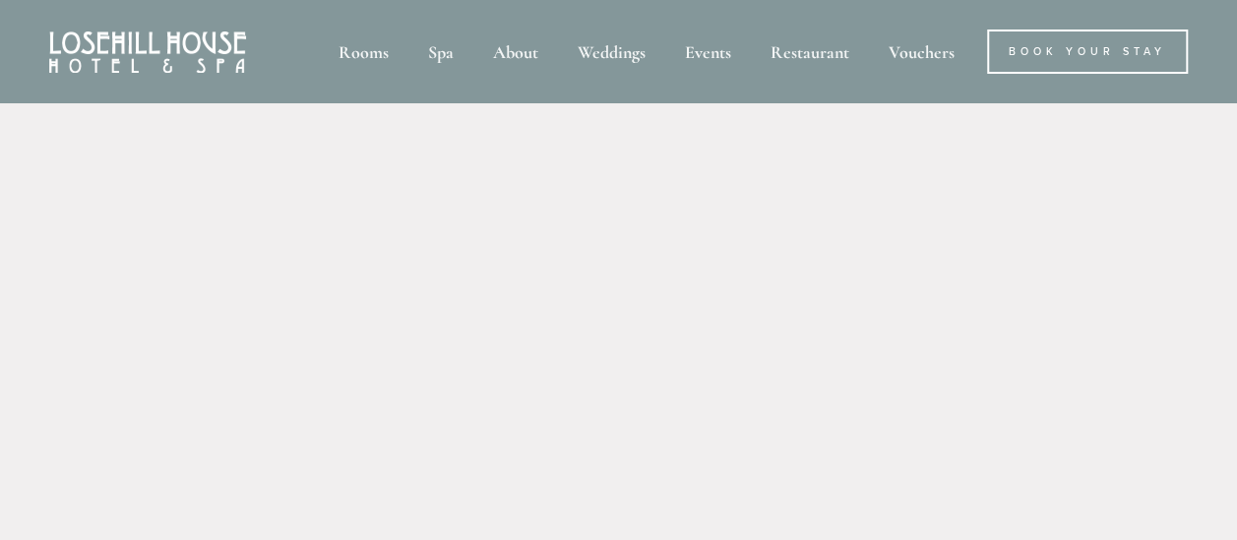
scroll to position [394, 0]
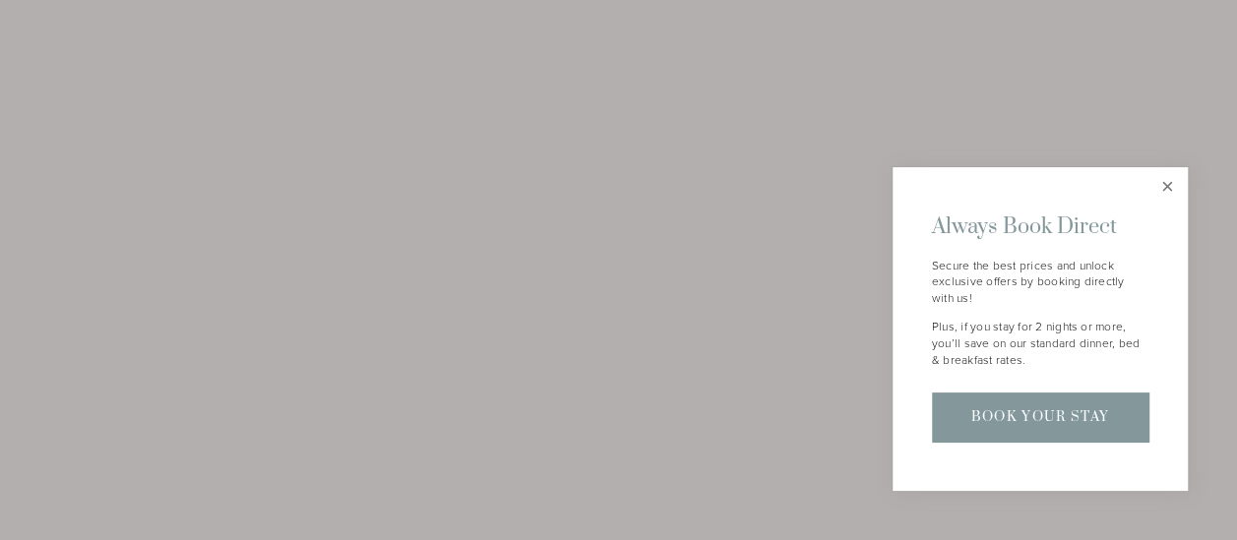
click at [1165, 186] on link "Close" at bounding box center [1168, 187] width 34 height 34
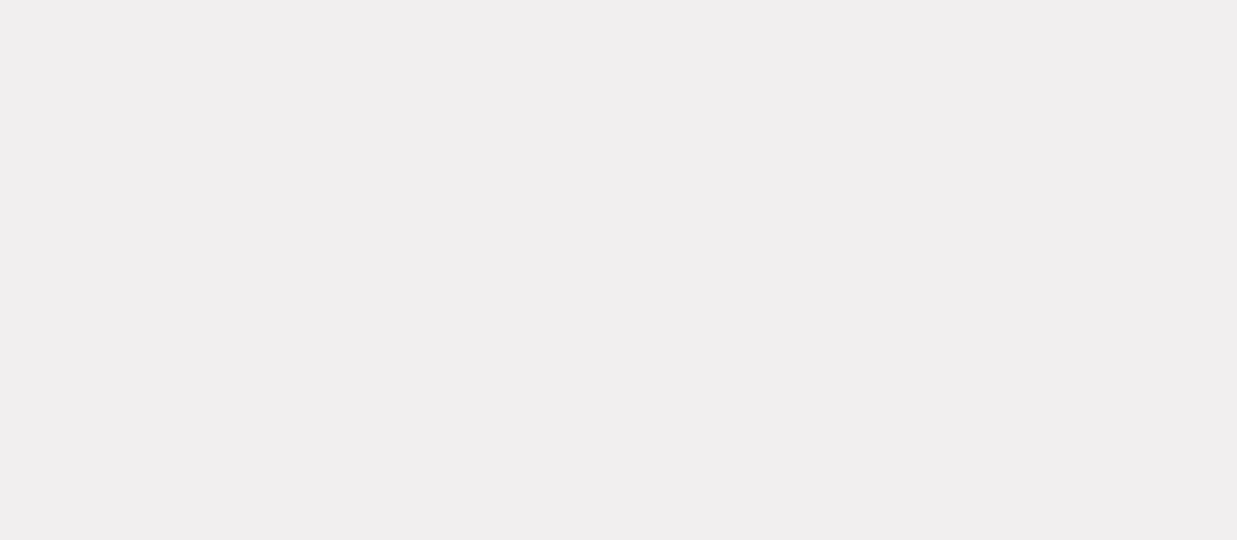
scroll to position [0, 0]
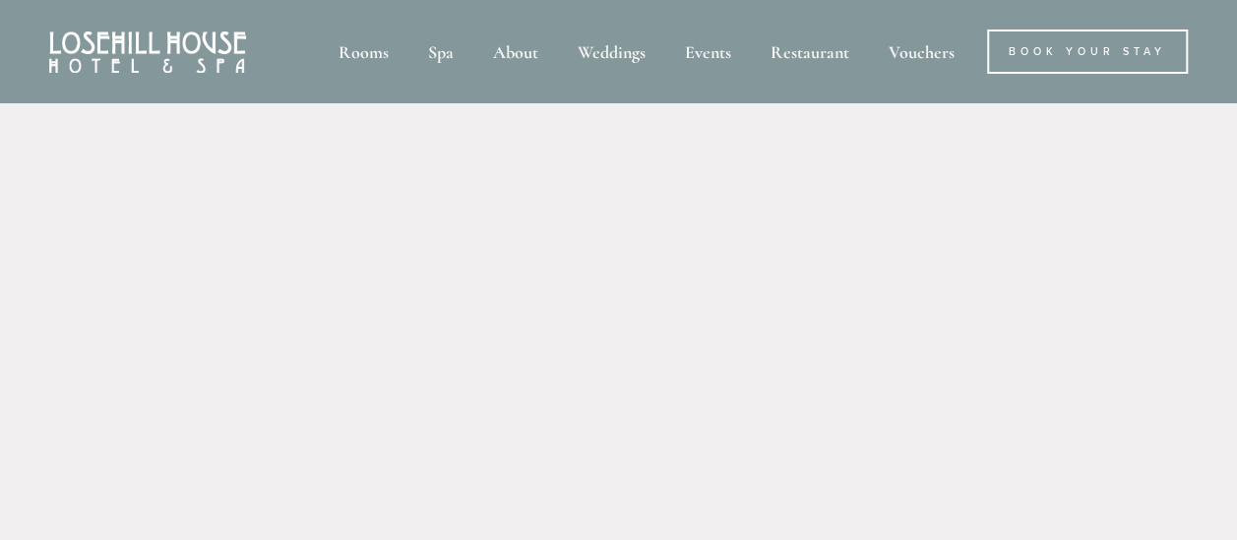
click at [180, 57] on img at bounding box center [147, 51] width 197 height 41
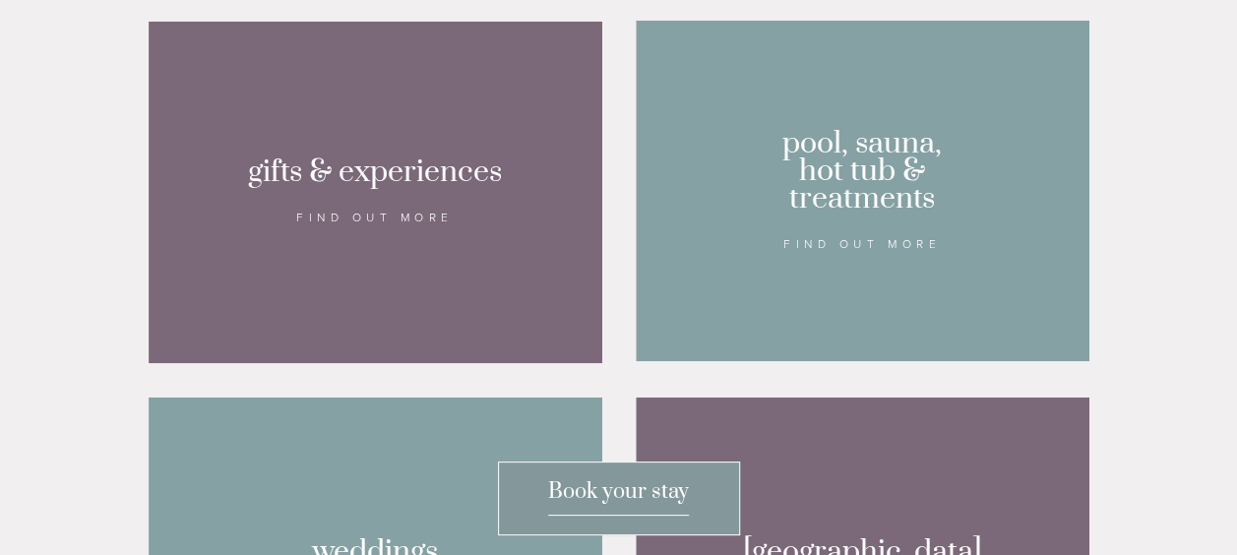
scroll to position [1575, 0]
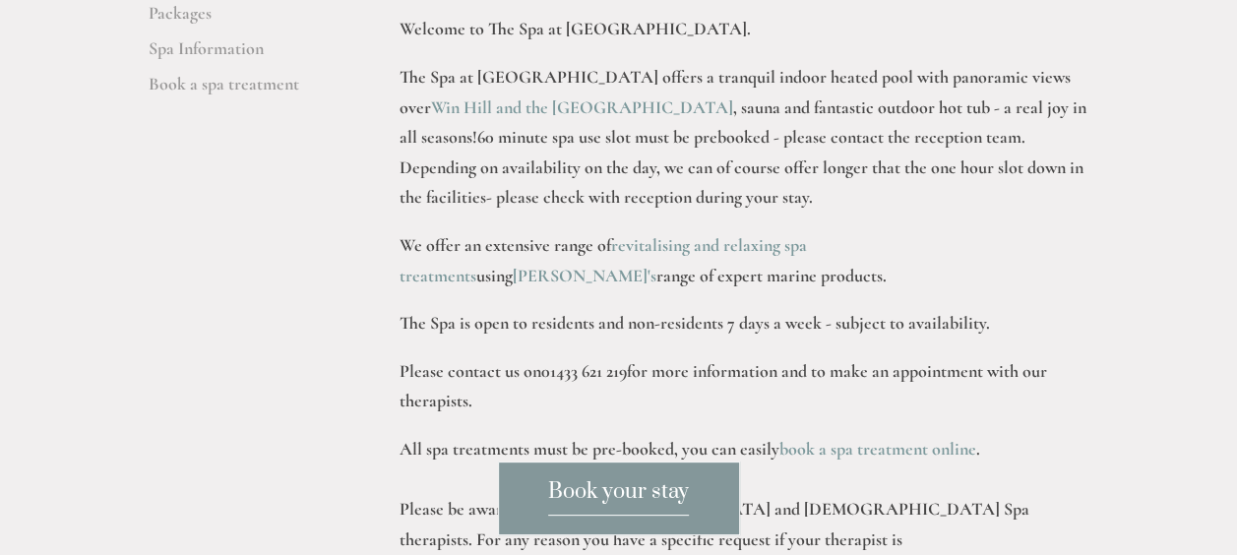
scroll to position [138, 0]
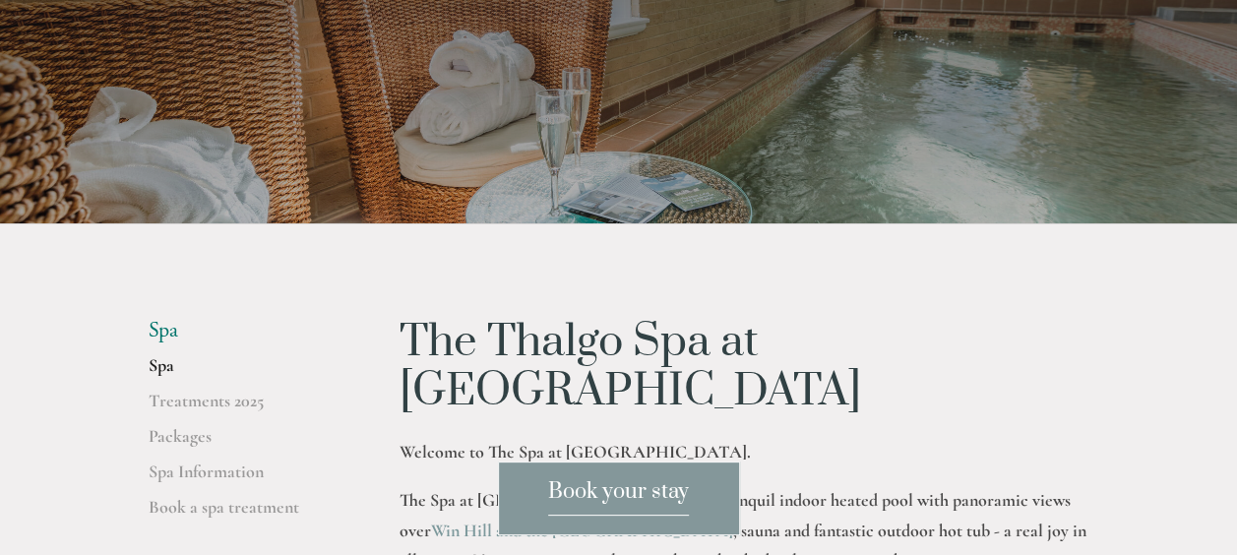
click at [153, 364] on link "Spa" at bounding box center [243, 371] width 188 height 35
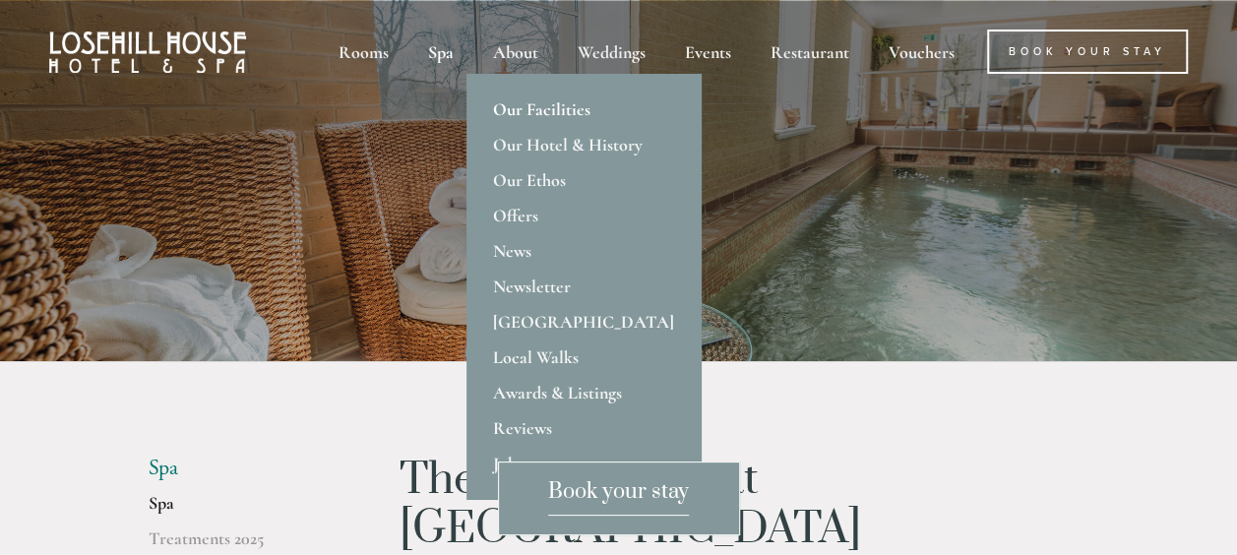
click at [523, 102] on link "Our Facilities" at bounding box center [584, 109] width 234 height 35
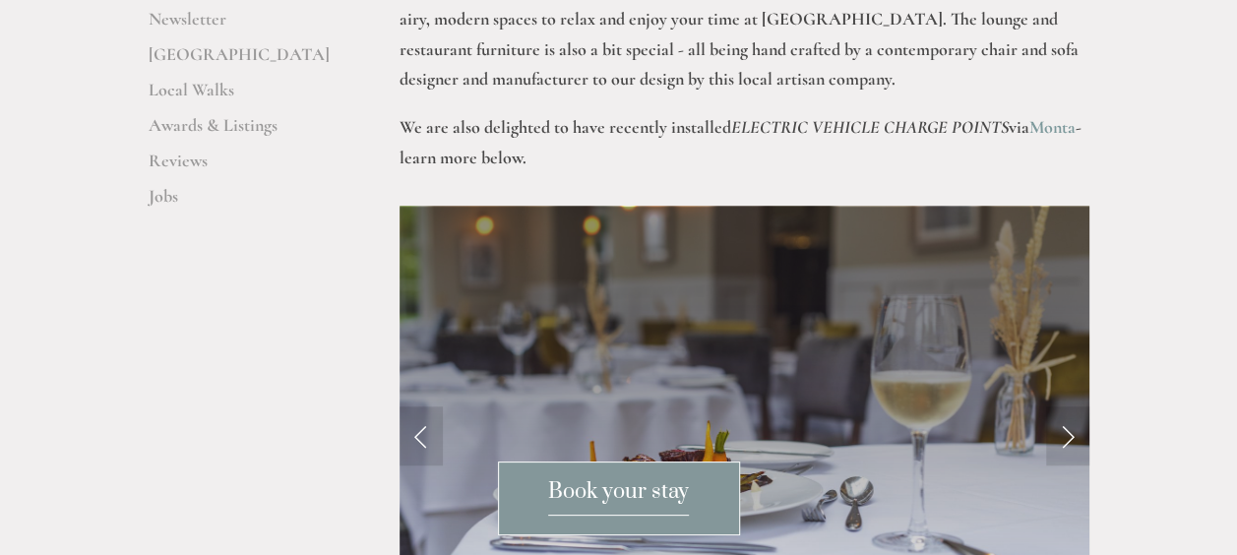
scroll to position [689, 0]
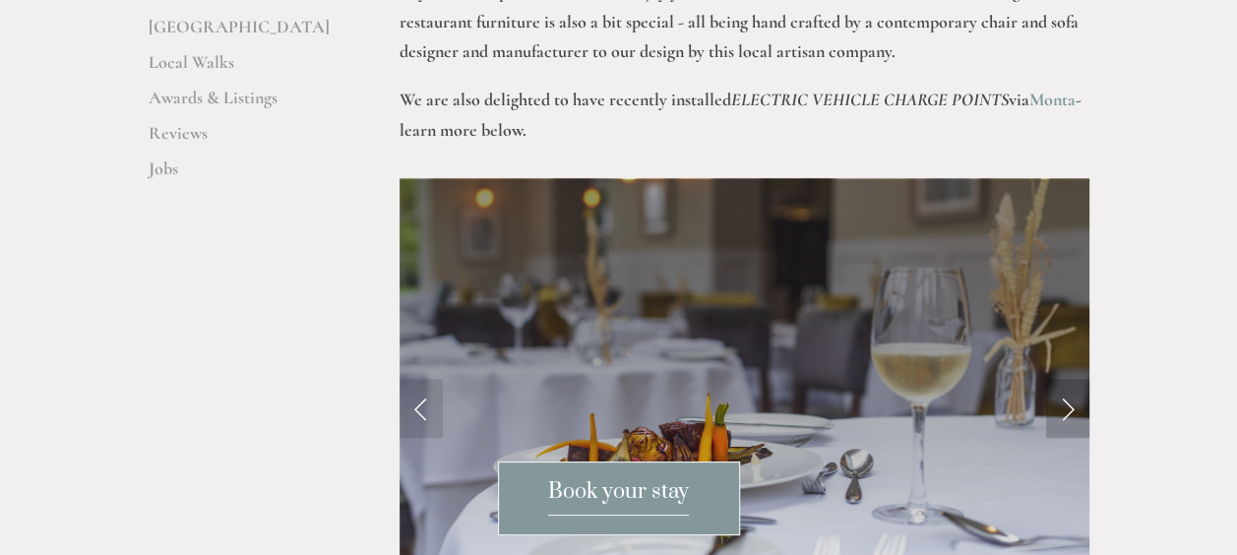
click at [1069, 379] on link "Next Slide" at bounding box center [1067, 408] width 43 height 59
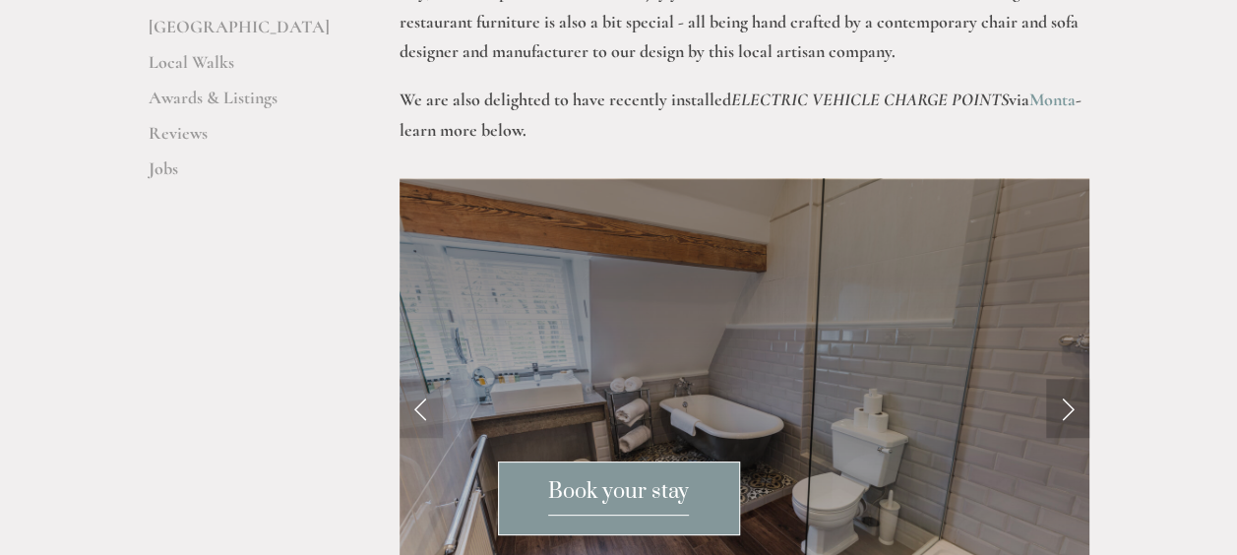
click at [1069, 379] on link "Next Slide" at bounding box center [1067, 408] width 43 height 59
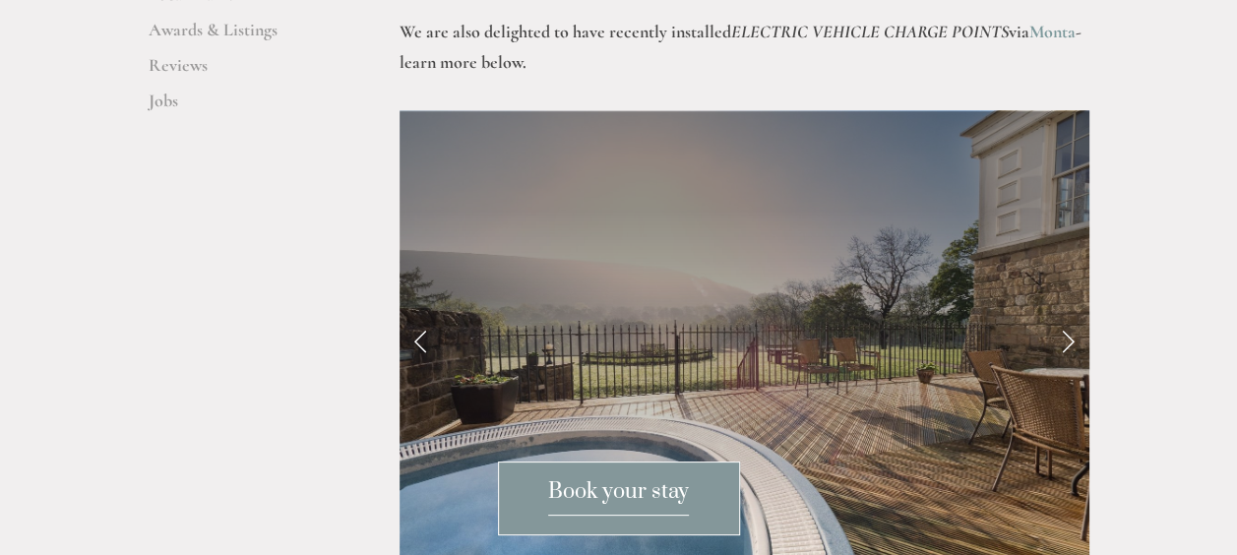
scroll to position [787, 0]
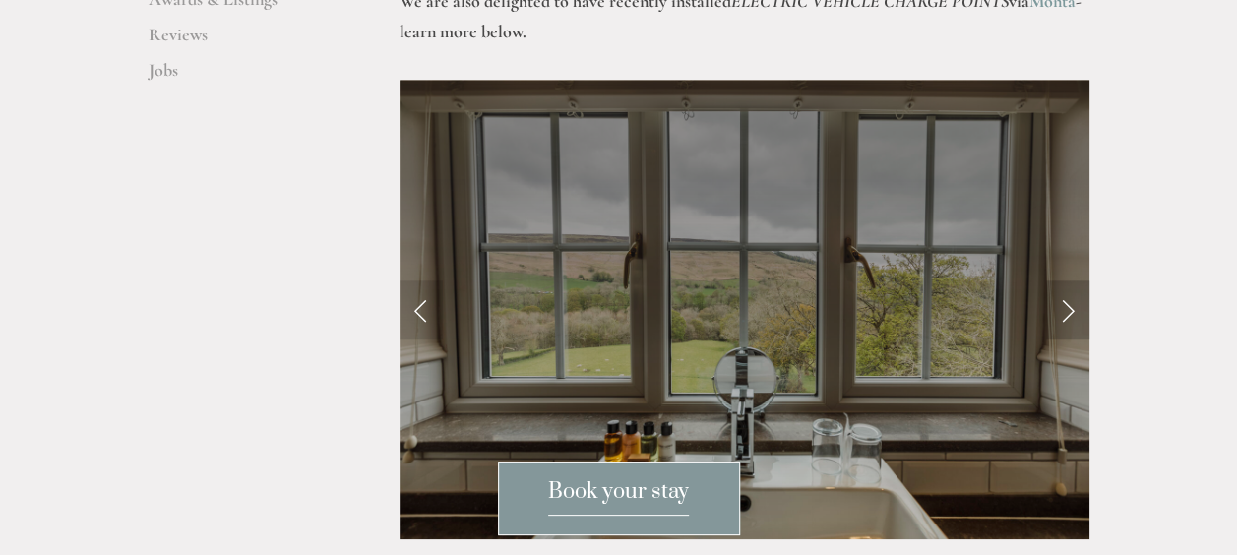
click at [1060, 281] on link "Next Slide" at bounding box center [1067, 310] width 43 height 59
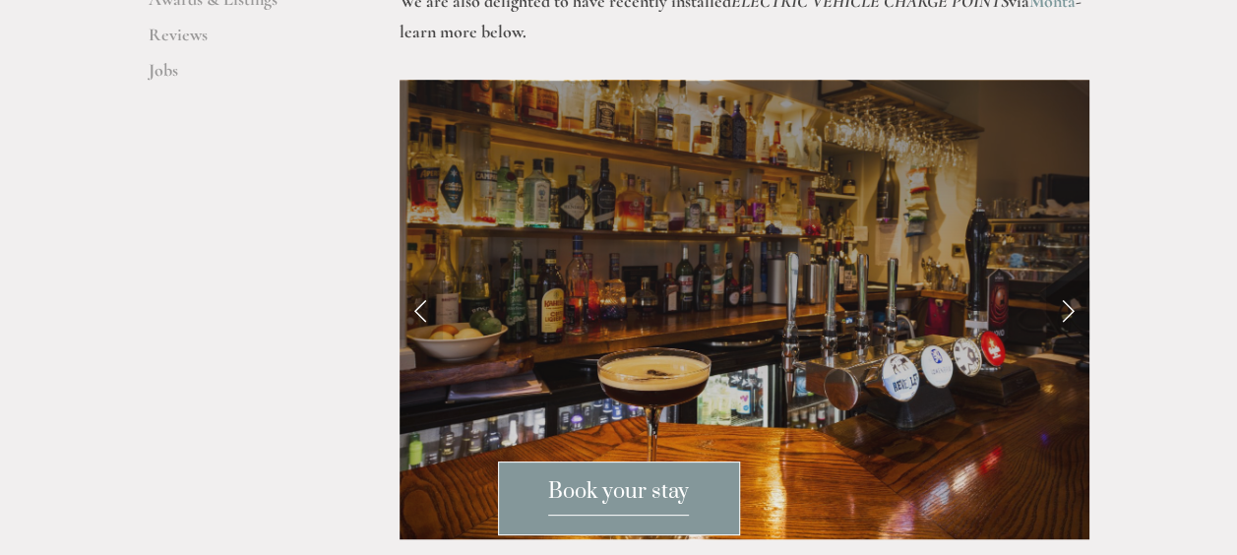
click at [1060, 281] on link "Next Slide" at bounding box center [1067, 310] width 43 height 59
click at [1071, 281] on link "Next Slide" at bounding box center [1067, 310] width 43 height 59
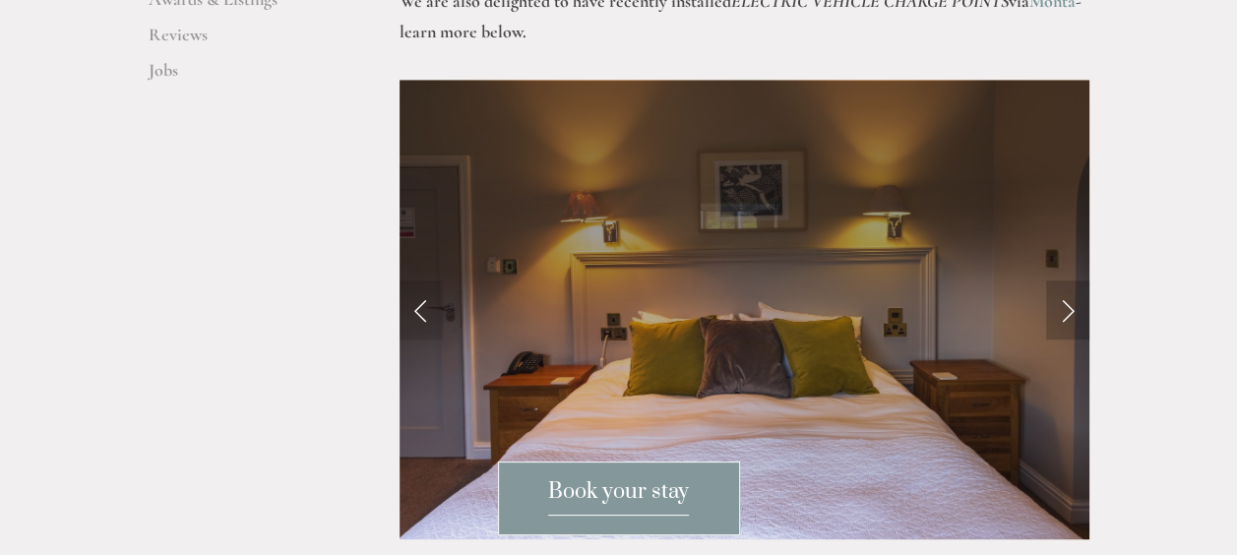
click at [1071, 281] on link "Next Slide" at bounding box center [1067, 310] width 43 height 59
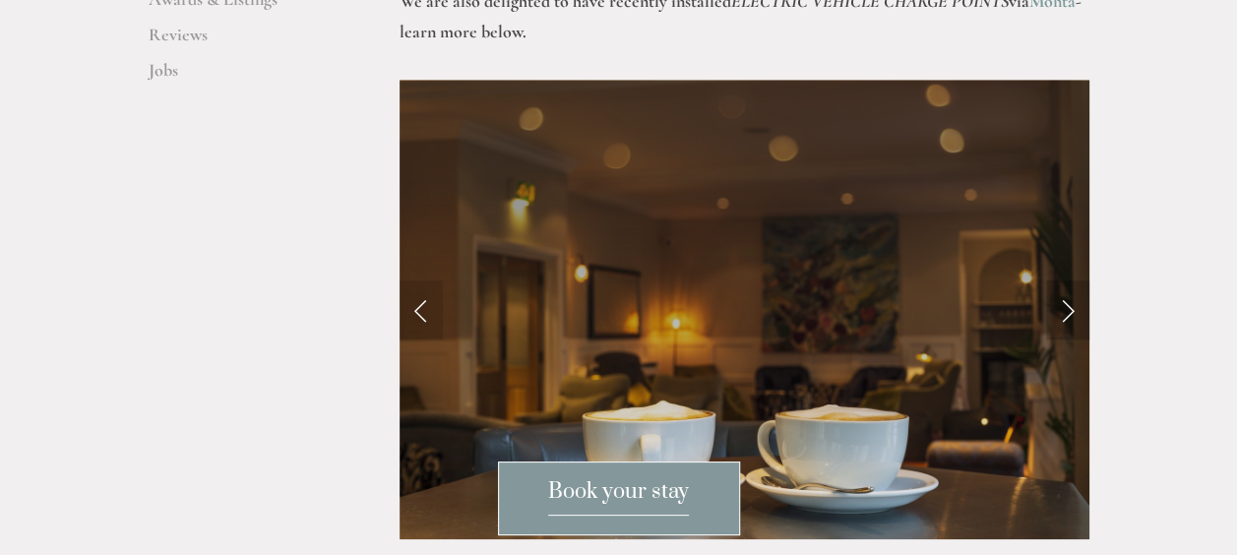
click at [1071, 281] on link "Next Slide" at bounding box center [1067, 310] width 43 height 59
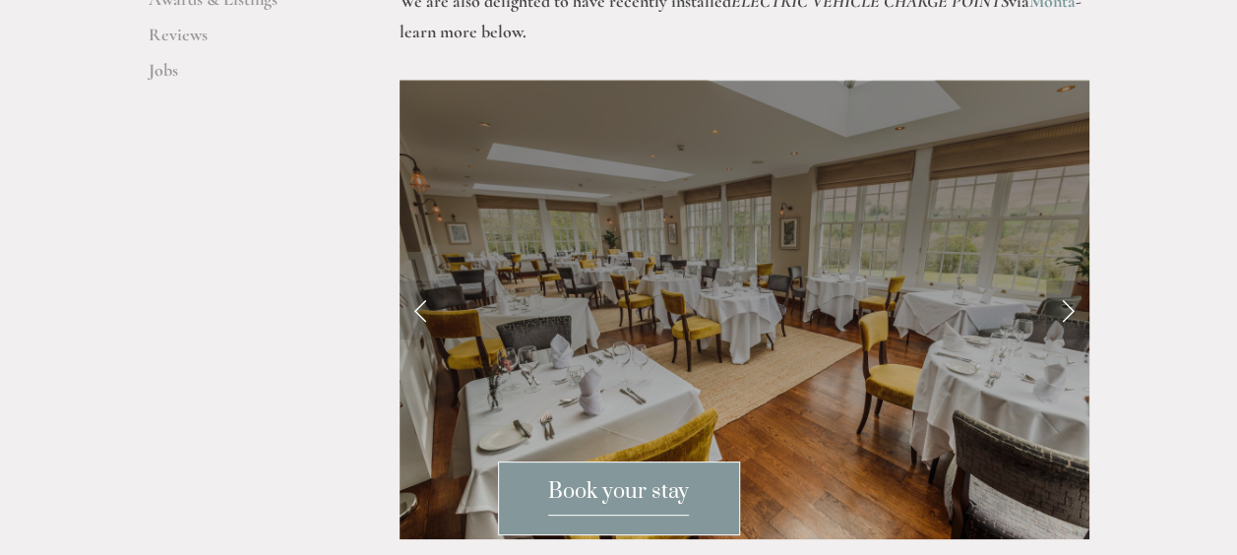
click at [1071, 281] on link "Next Slide" at bounding box center [1067, 310] width 43 height 59
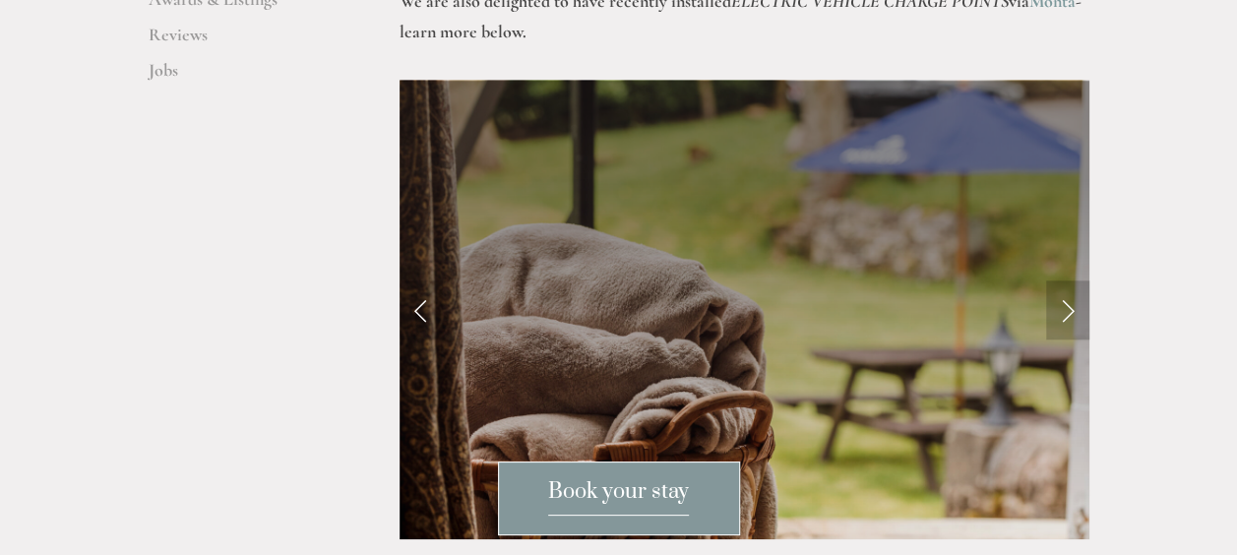
click at [1071, 281] on link "Next Slide" at bounding box center [1067, 310] width 43 height 59
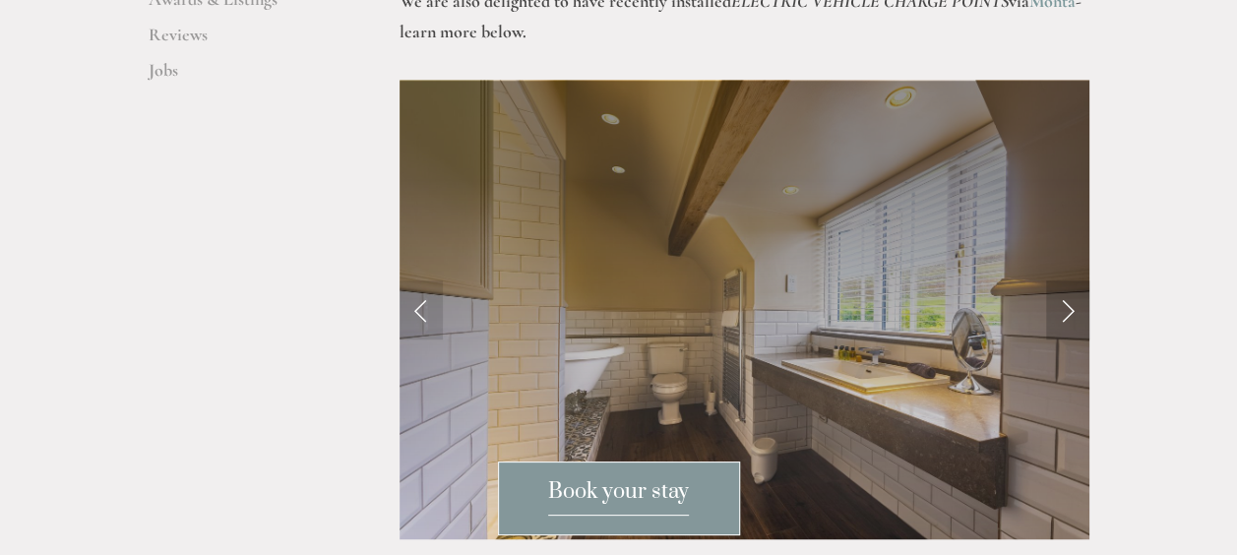
click at [1071, 281] on link "Next Slide" at bounding box center [1067, 310] width 43 height 59
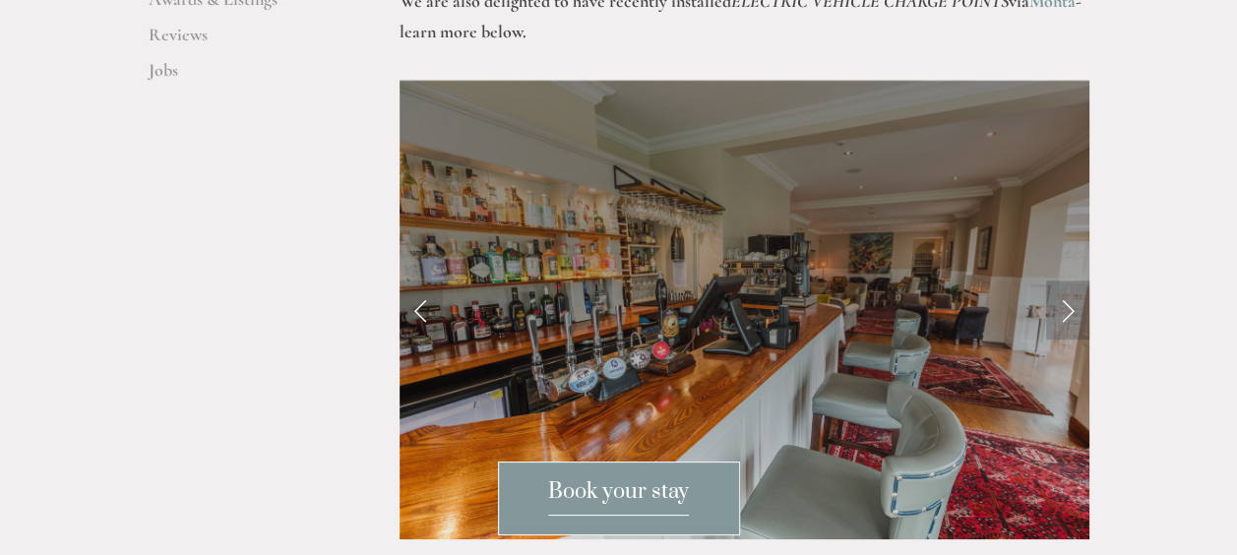
click at [1071, 281] on link "Next Slide" at bounding box center [1067, 310] width 43 height 59
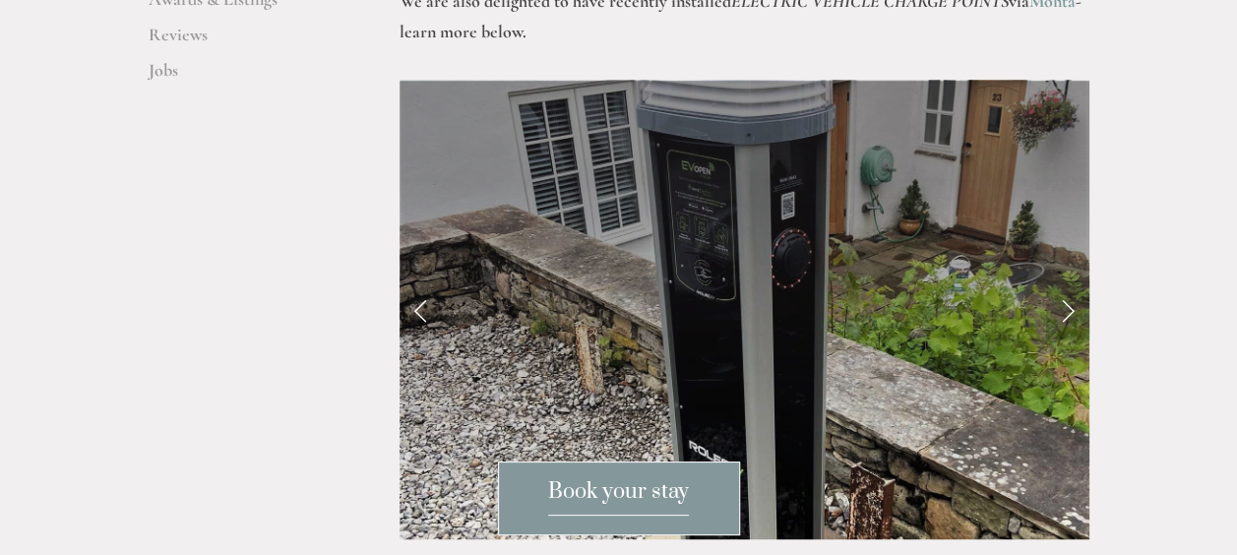
click at [1071, 281] on link "Next Slide" at bounding box center [1067, 310] width 43 height 59
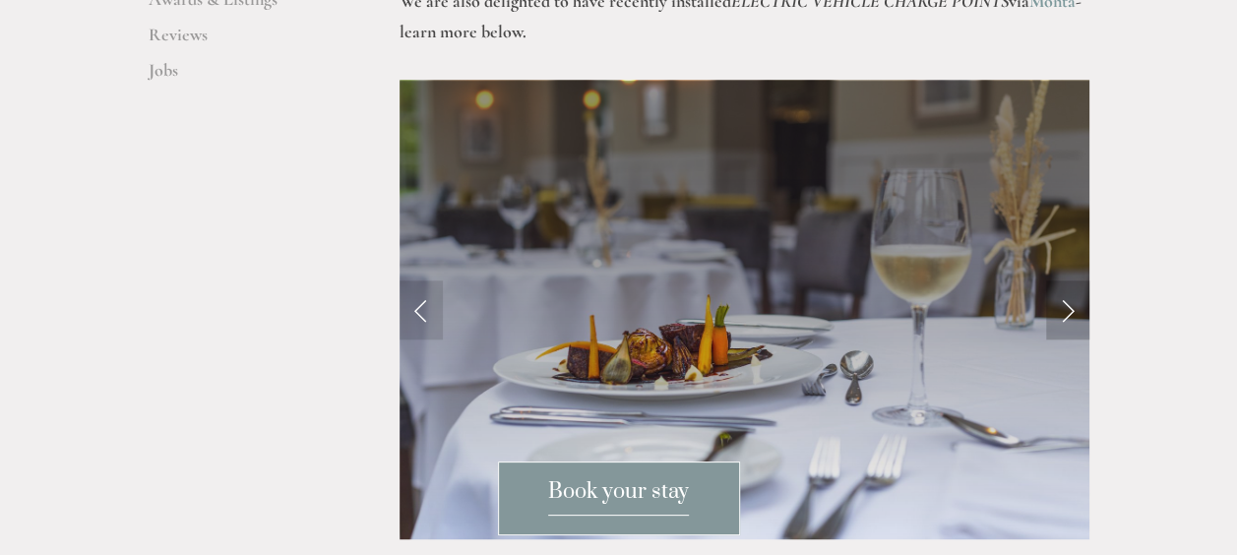
click at [1071, 281] on link "Next Slide" at bounding box center [1067, 310] width 43 height 59
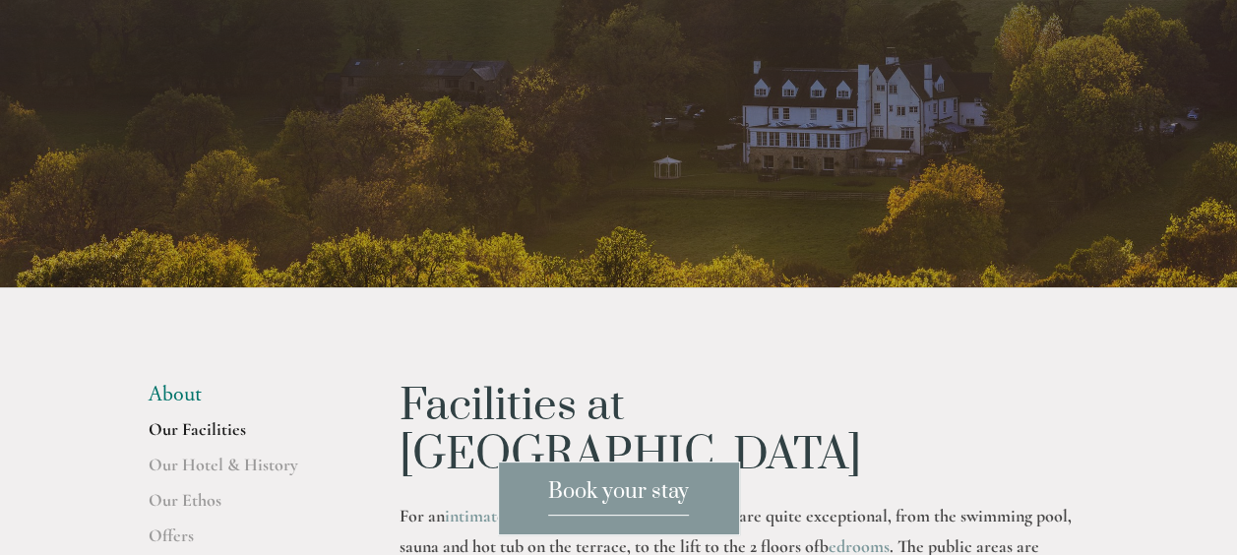
scroll to position [0, 0]
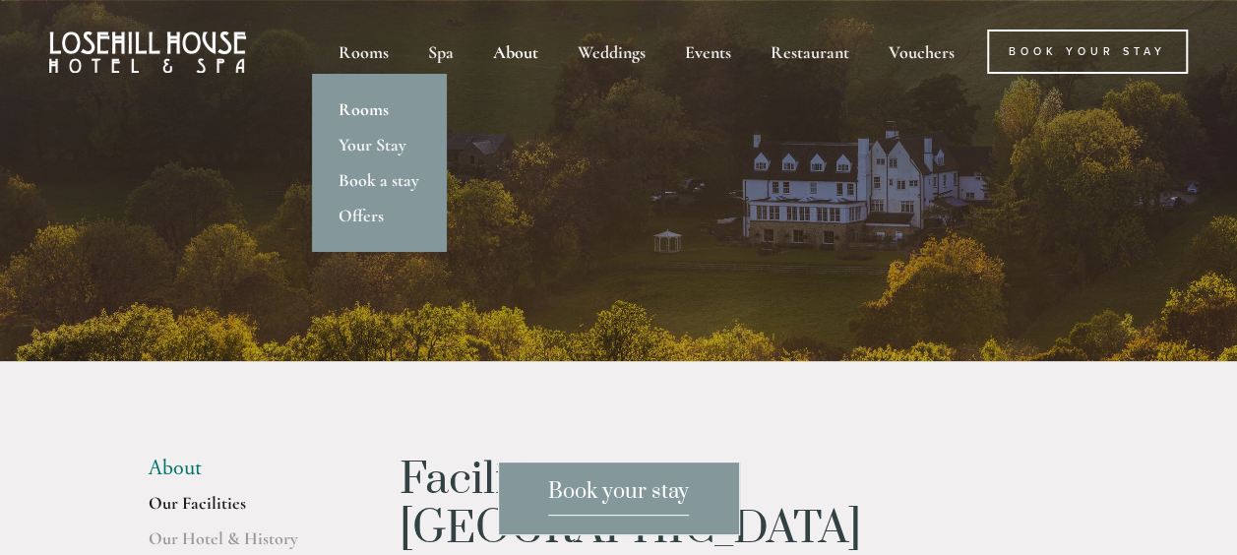
click at [356, 109] on link "Rooms" at bounding box center [379, 109] width 134 height 35
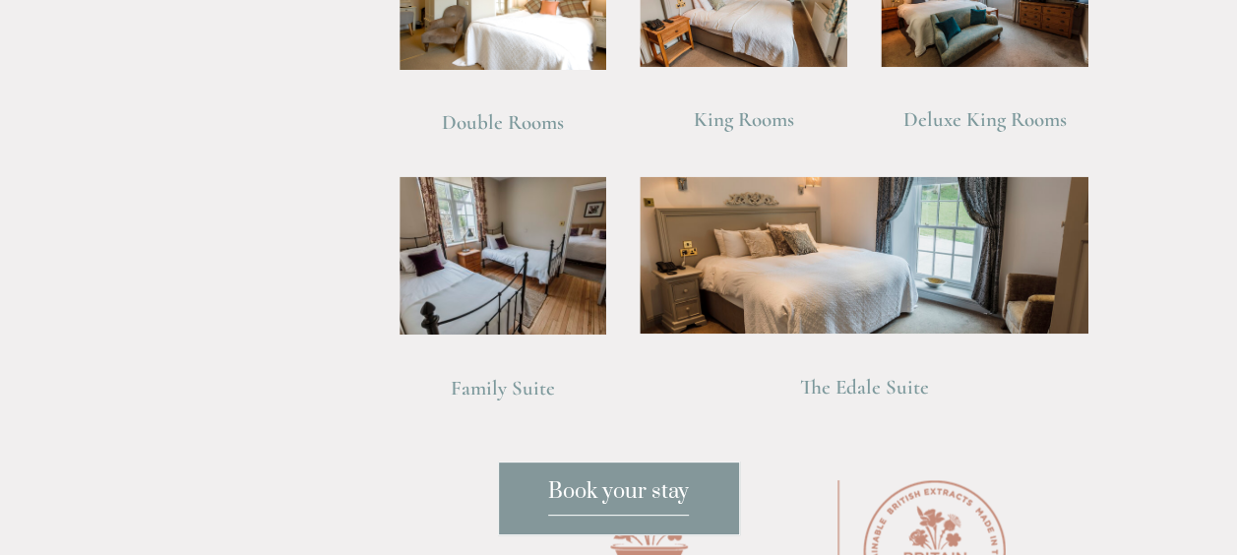
scroll to position [1477, 0]
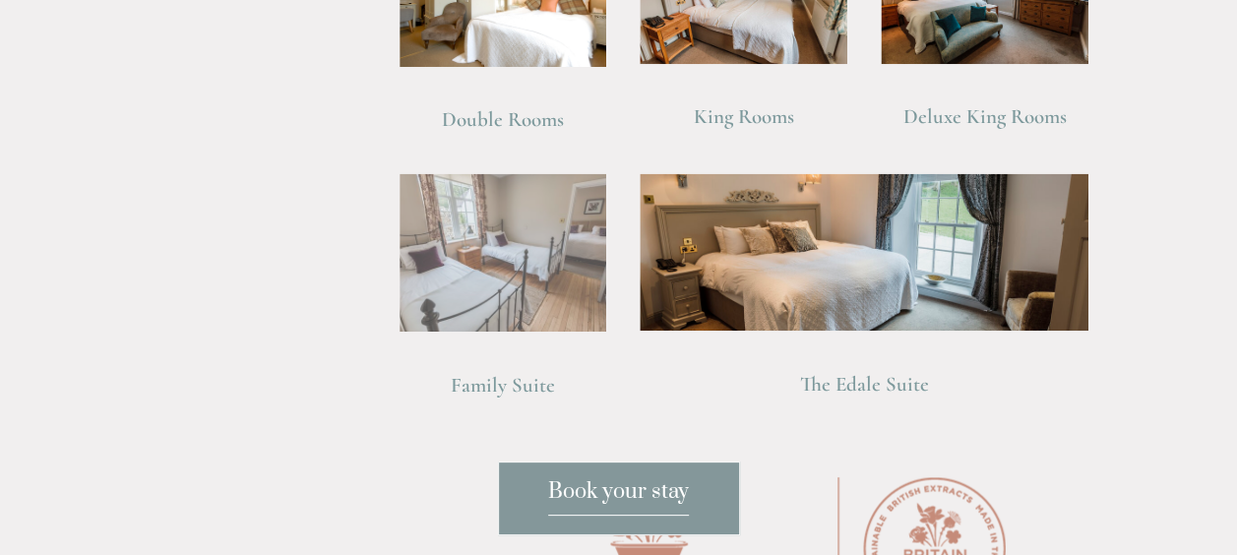
click at [504, 264] on img at bounding box center [504, 252] width 208 height 158
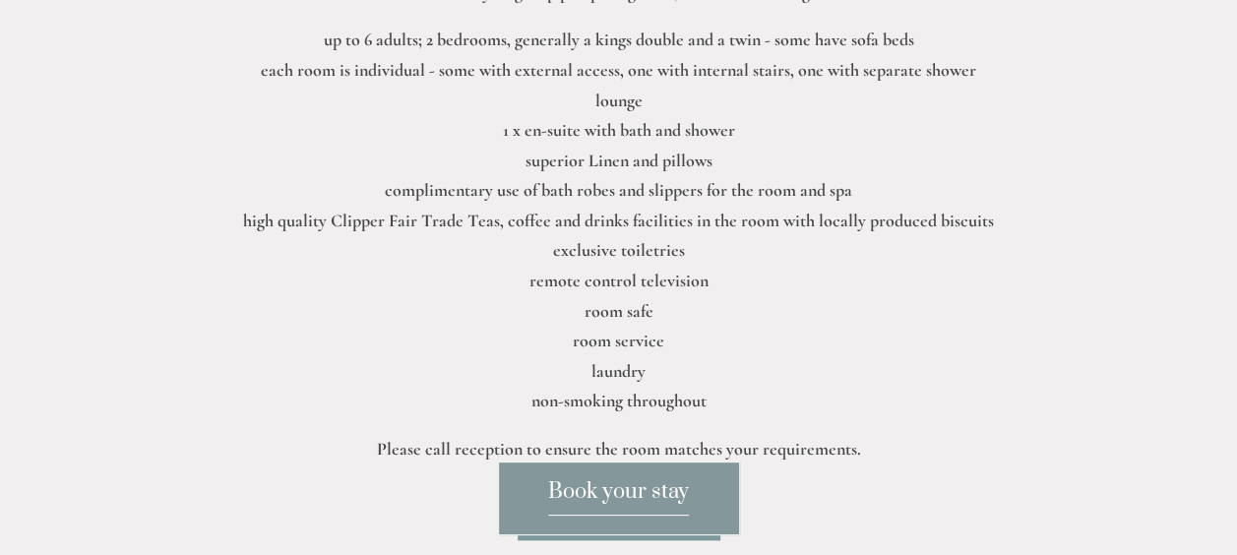
scroll to position [1083, 0]
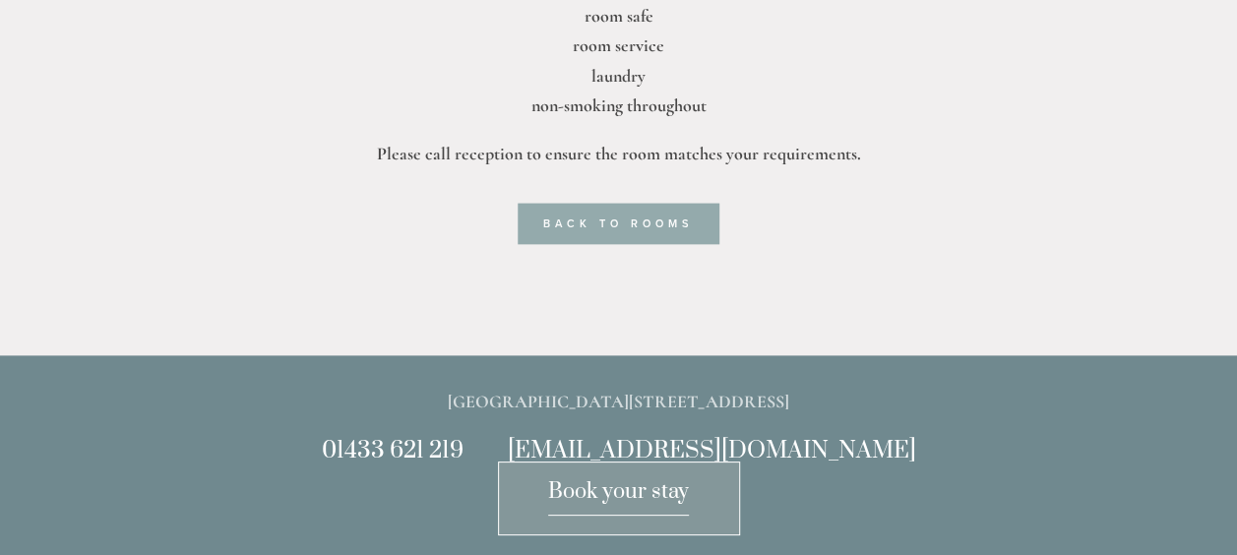
click at [601, 203] on link "back to rooms" at bounding box center [619, 223] width 202 height 41
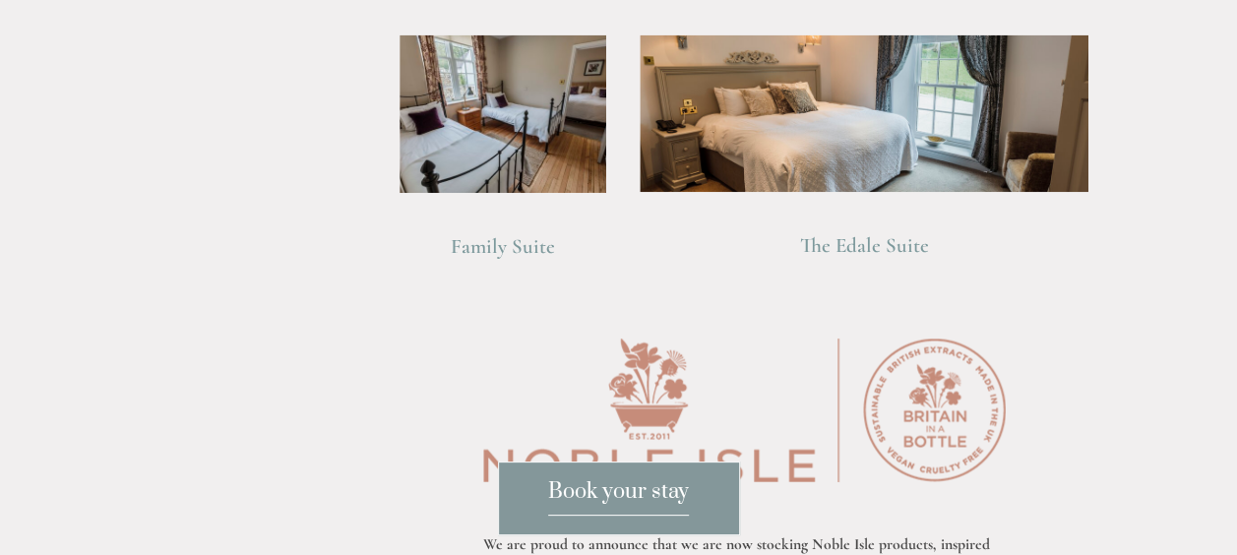
scroll to position [1673, 0]
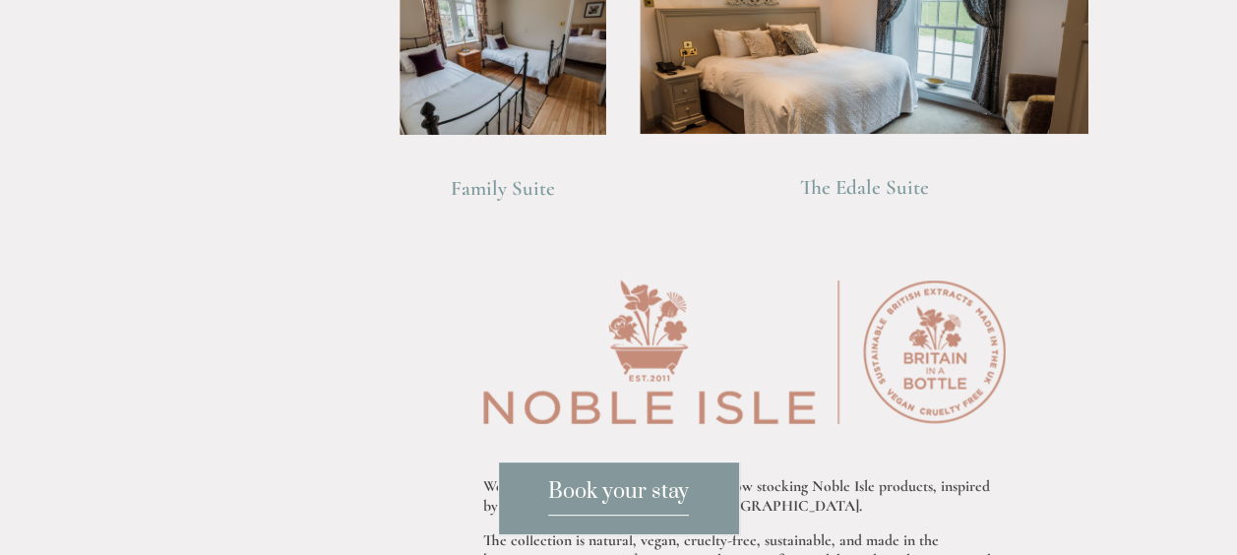
click at [615, 487] on span "Book your stay" at bounding box center [618, 496] width 141 height 37
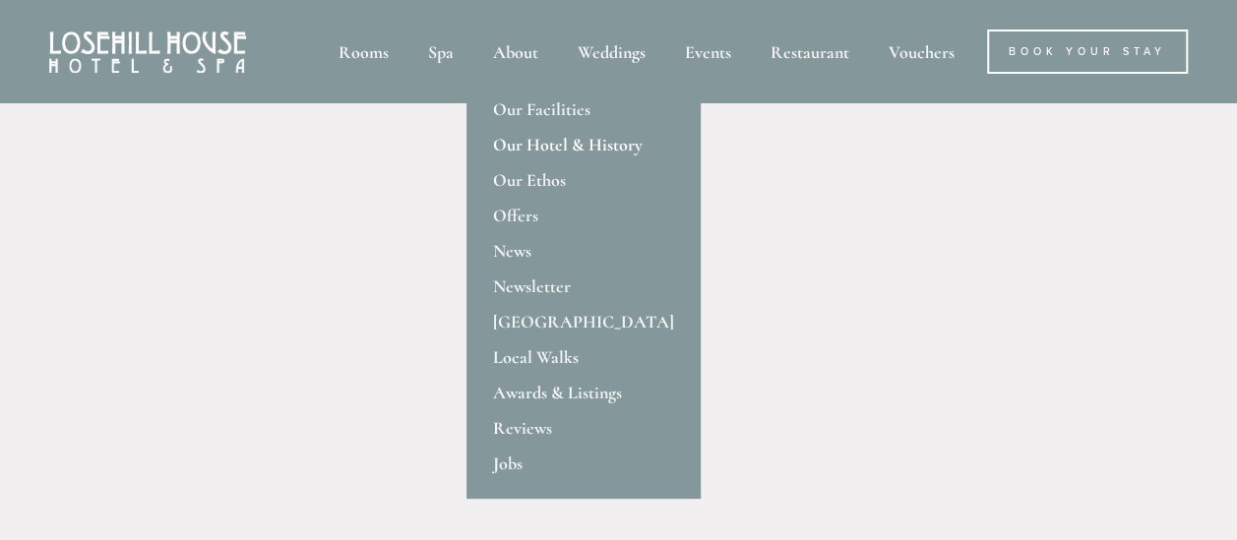
click at [522, 145] on link "Our Hotel & History" at bounding box center [584, 144] width 234 height 35
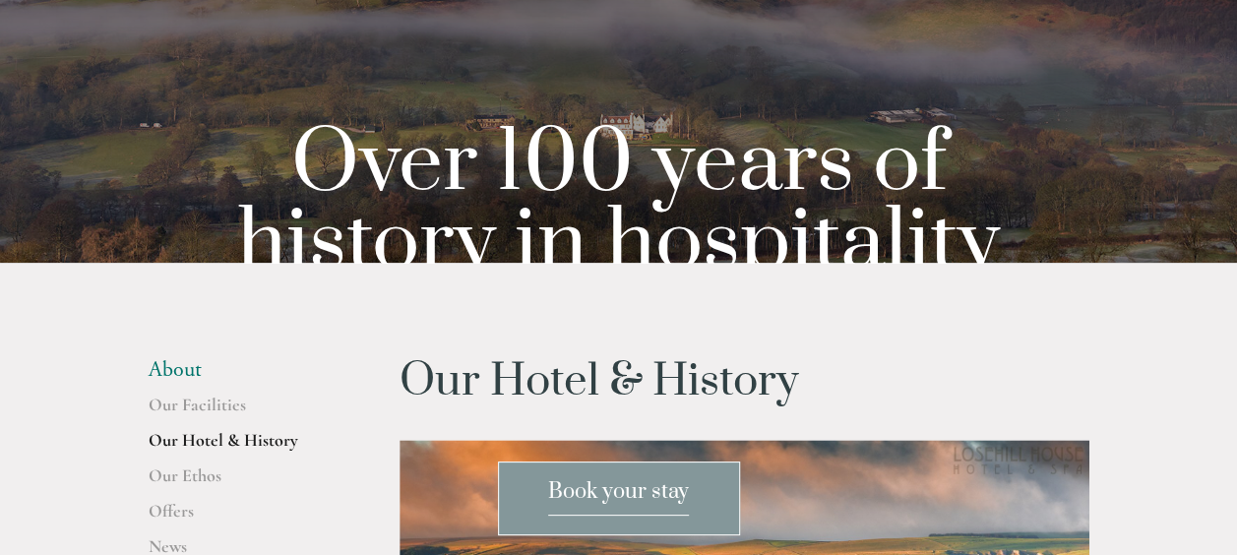
scroll to position [197, 0]
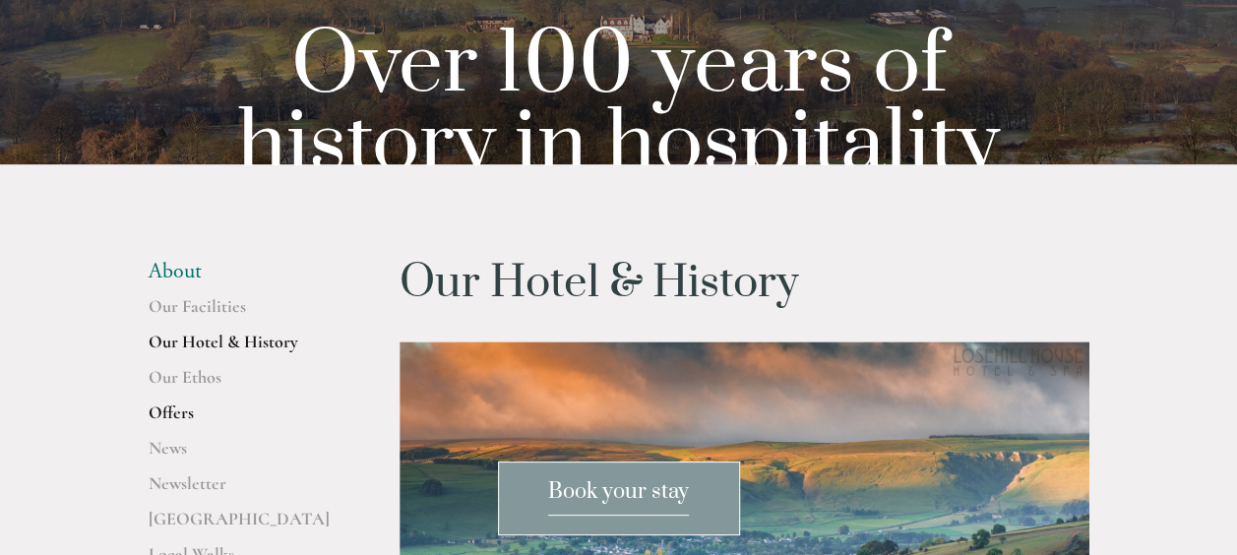
click at [169, 411] on link "Offers" at bounding box center [243, 419] width 188 height 35
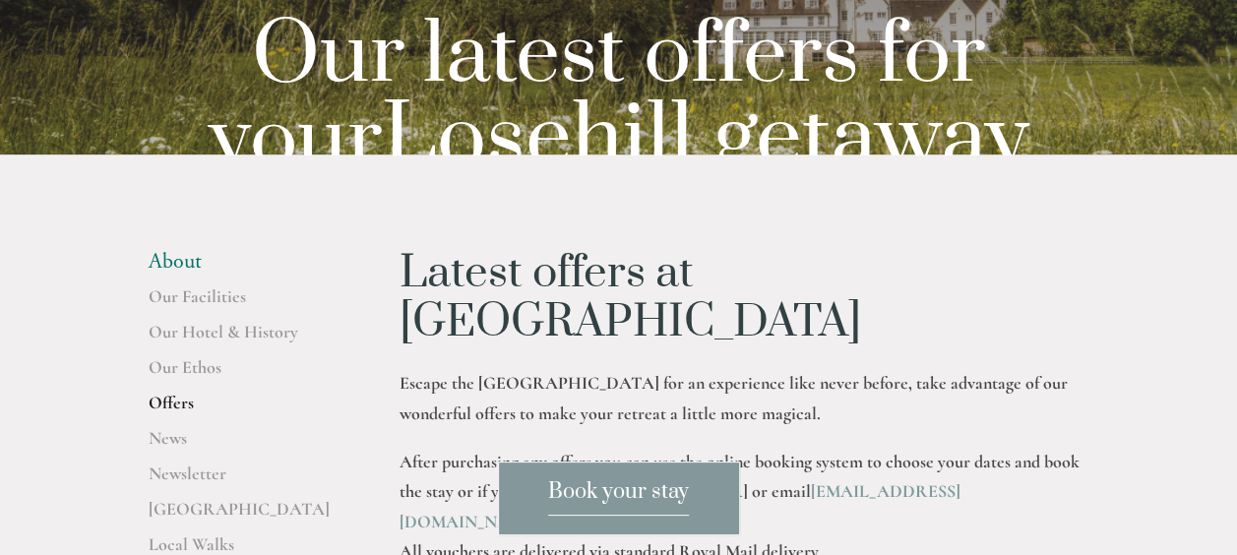
scroll to position [295, 0]
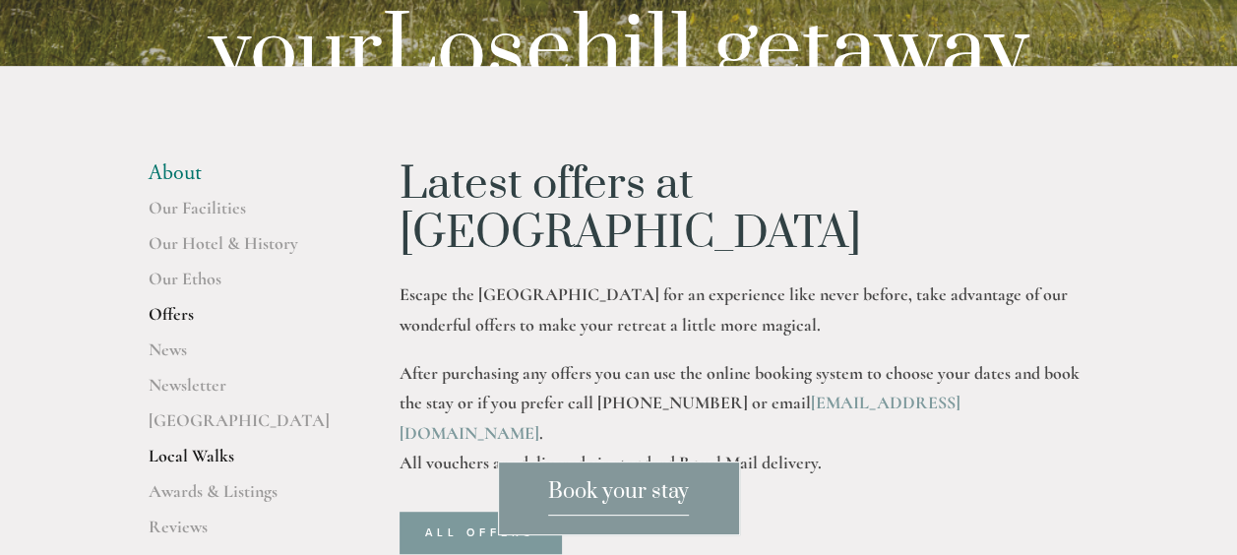
click at [183, 447] on link "Local Walks" at bounding box center [243, 462] width 188 height 35
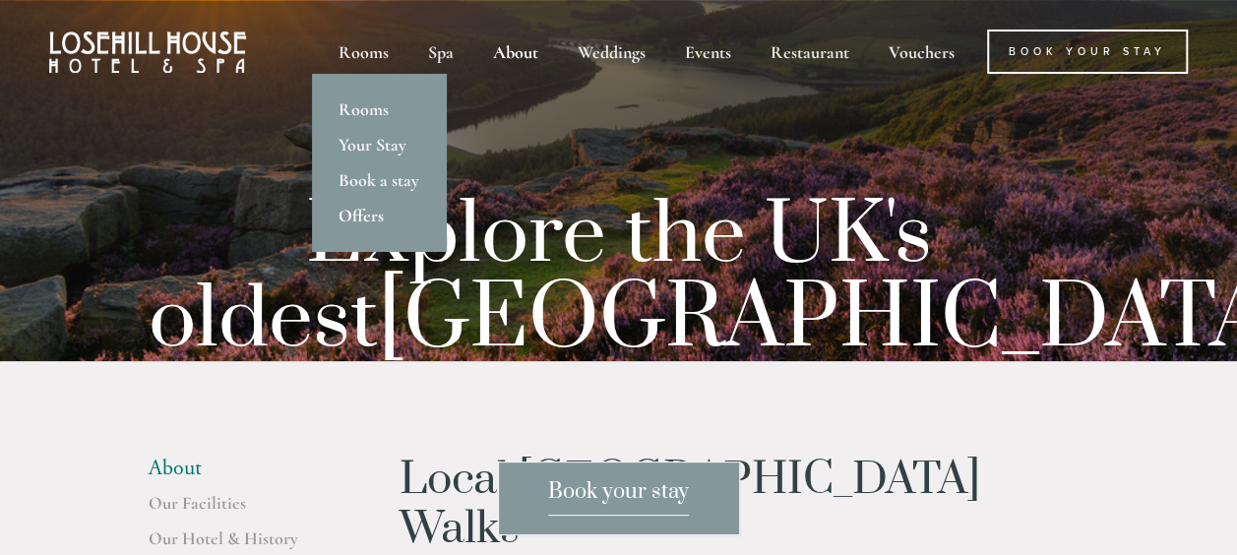
click at [366, 216] on link "Offers" at bounding box center [379, 215] width 134 height 35
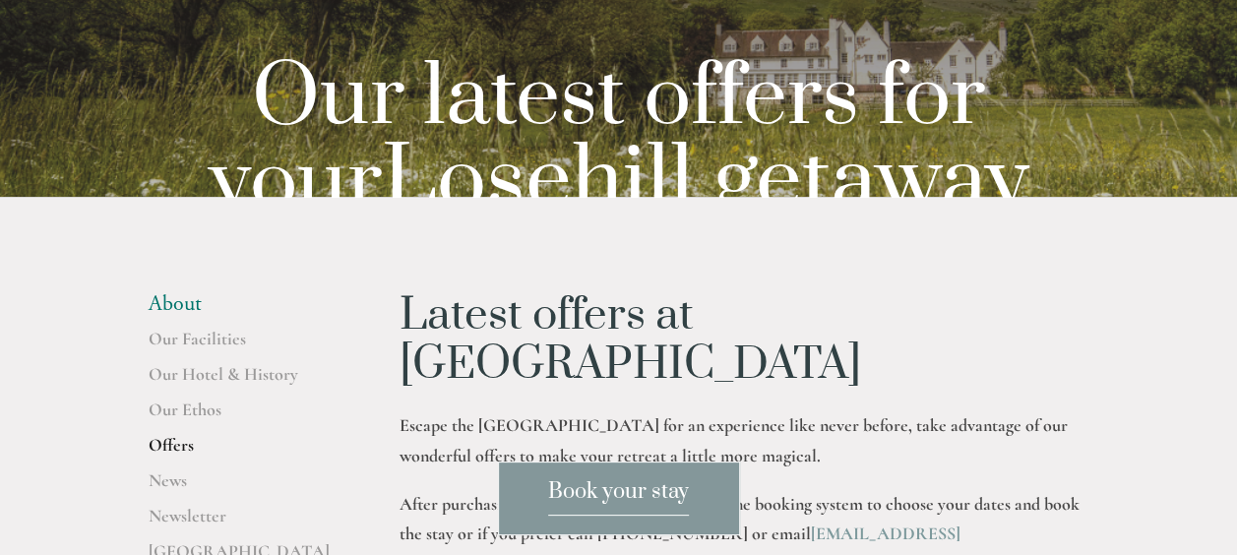
scroll to position [394, 0]
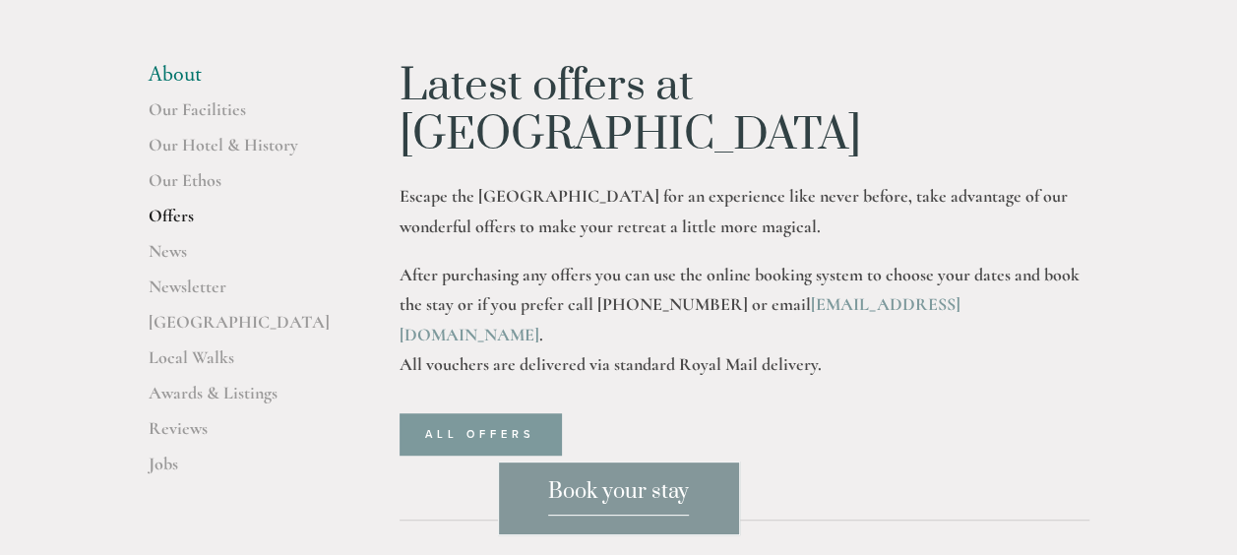
click at [498, 397] on div "ALL OFFERS" at bounding box center [745, 434] width 724 height 75
click at [480, 413] on link "ALL OFFERS" at bounding box center [480, 433] width 161 height 41
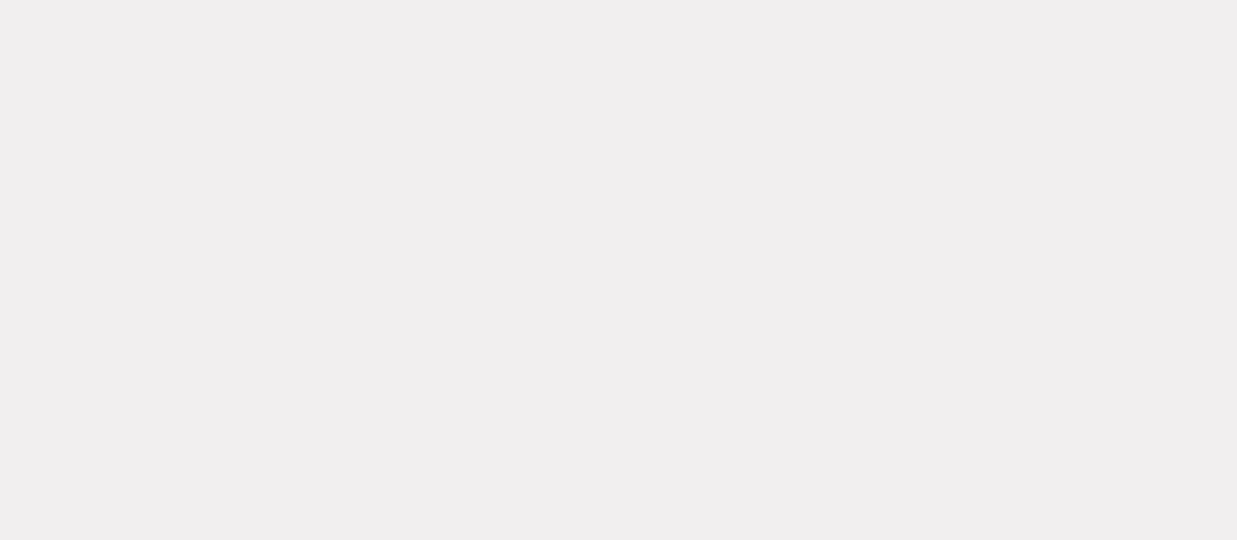
scroll to position [853, 0]
